Goal: Check status

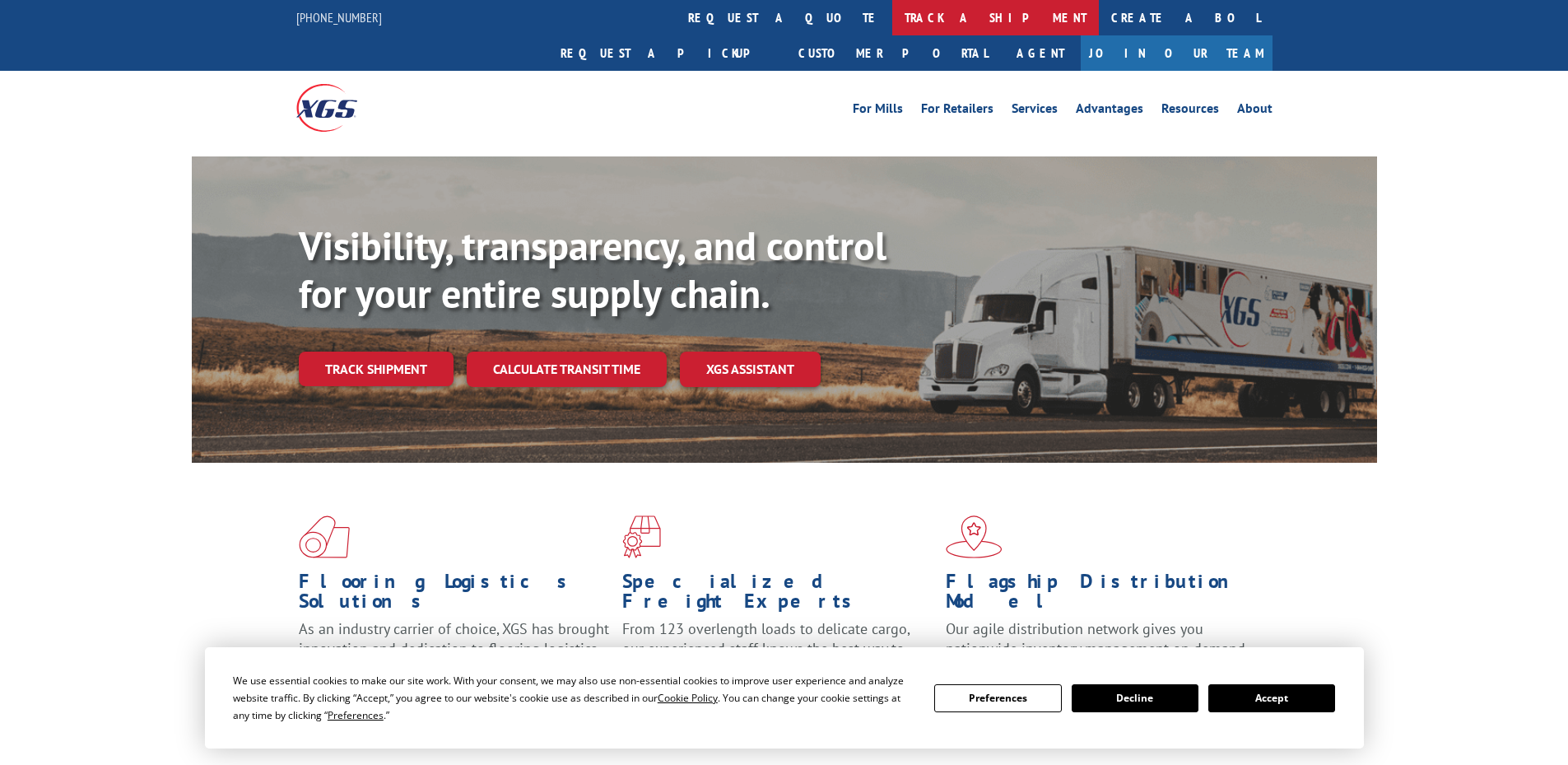
click at [892, 15] on link "track a shipment" at bounding box center [996, 18] width 207 height 36
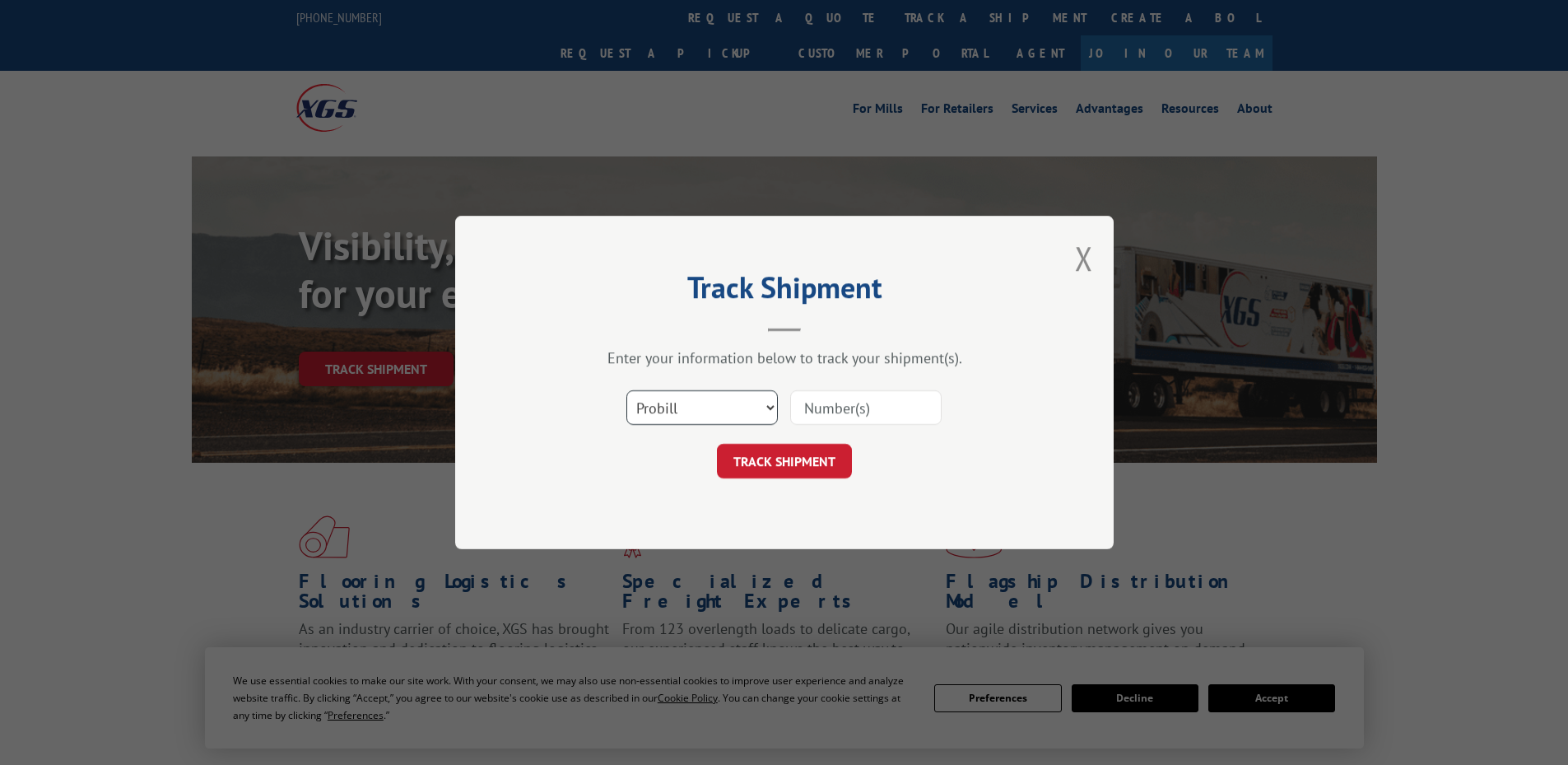
click at [690, 404] on select "Select category... Probill BOL PO" at bounding box center [702, 407] width 152 height 35
paste input "17227361"
type input "17227361"
click at [769, 462] on button "TRACK SHIPMENT" at bounding box center [784, 461] width 135 height 35
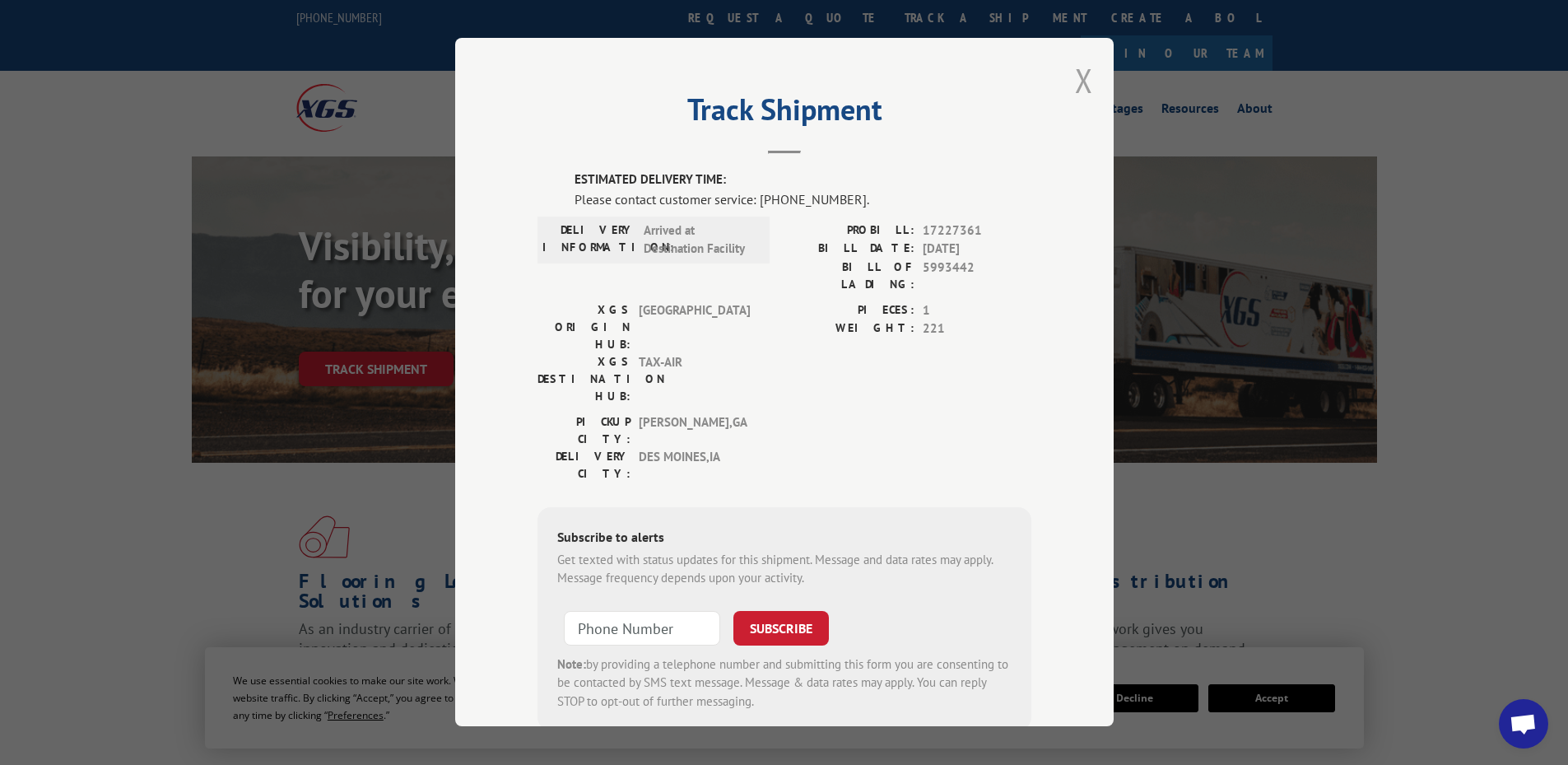
click at [1075, 82] on button "Close modal" at bounding box center [1084, 80] width 18 height 44
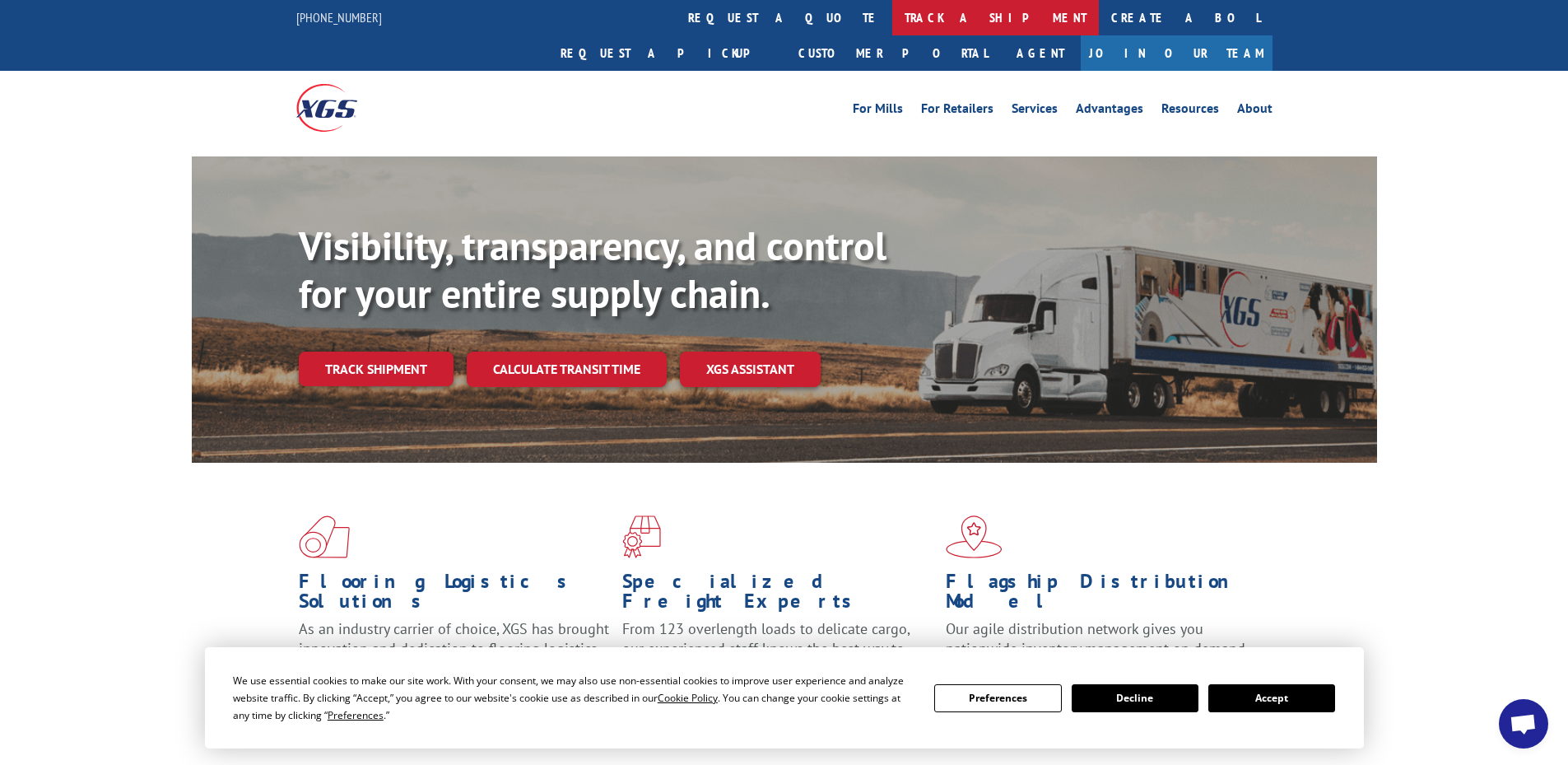
click at [892, 11] on link "track a shipment" at bounding box center [996, 18] width 207 height 36
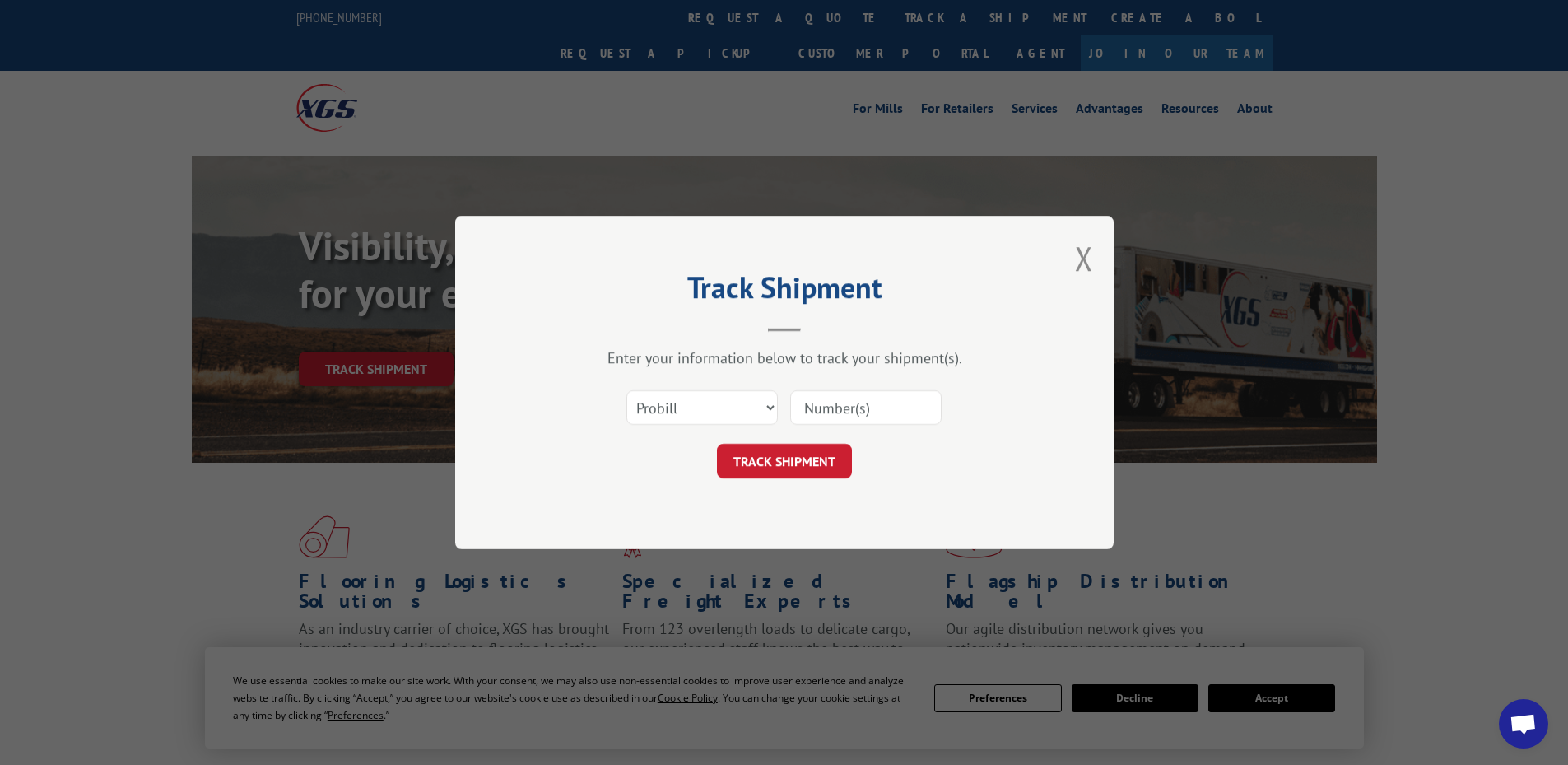
paste input "17227361"
type input "17227361"
click at [773, 455] on button "TRACK SHIPMENT" at bounding box center [784, 461] width 135 height 35
